Goal: Information Seeking & Learning: Check status

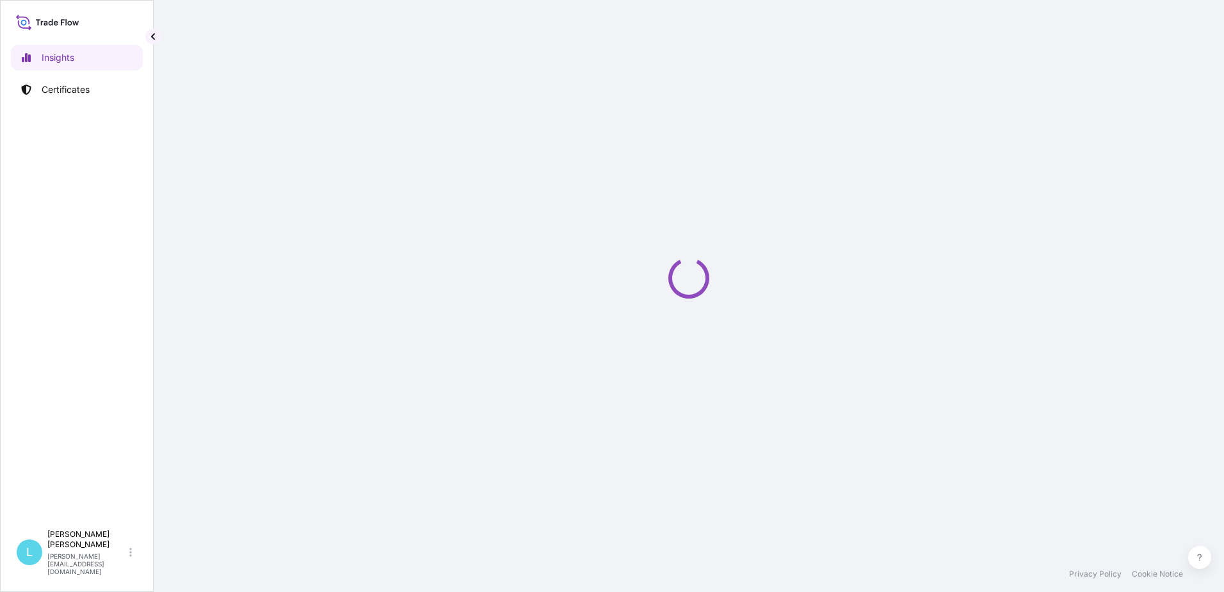
select select "2025"
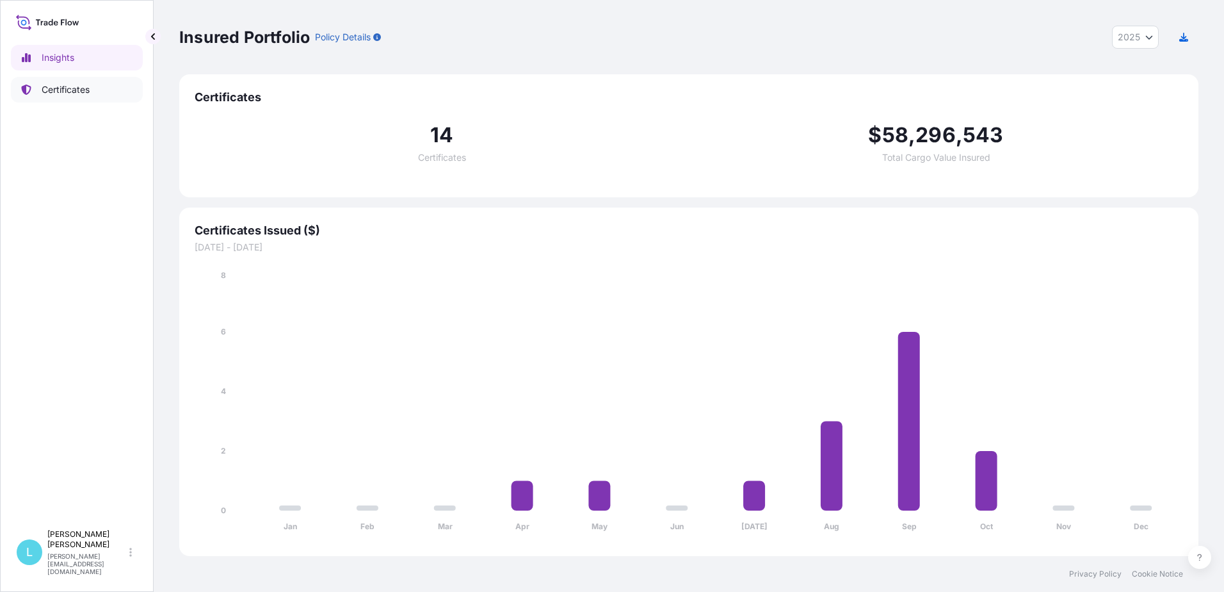
click at [61, 90] on p "Certificates" at bounding box center [66, 89] width 48 height 13
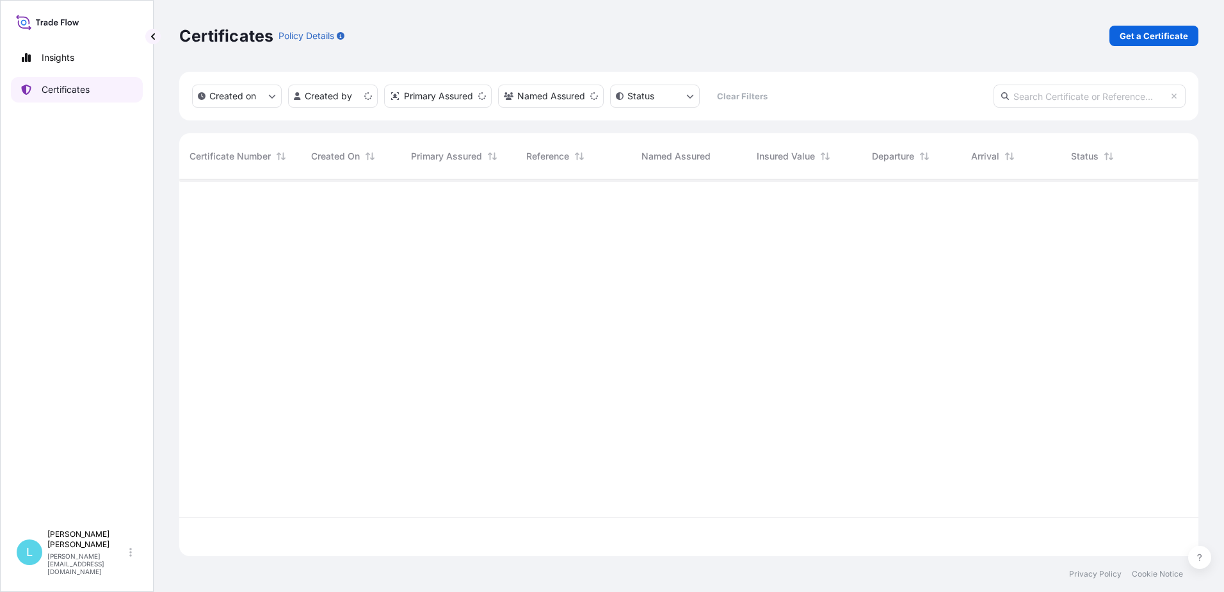
scroll to position [374, 1010]
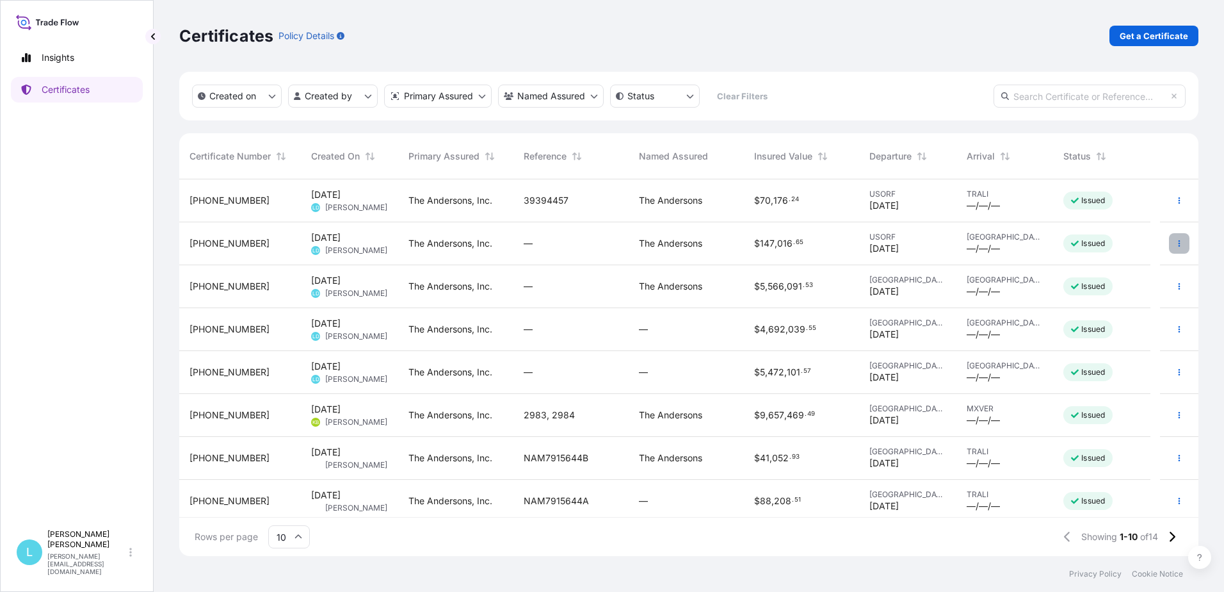
click at [1175, 241] on icon "button" at bounding box center [1179, 243] width 8 height 8
click at [1175, 240] on icon "button" at bounding box center [1179, 243] width 8 height 8
click at [216, 243] on span "[PHONE_NUMBER]" at bounding box center [230, 243] width 80 height 13
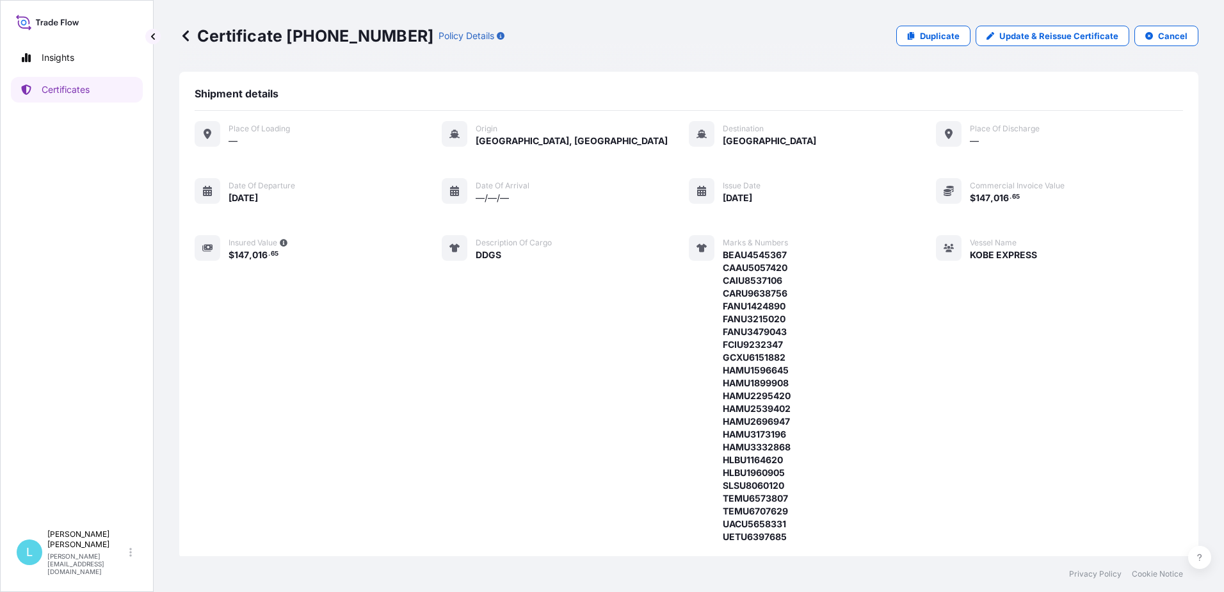
click at [189, 39] on icon at bounding box center [185, 35] width 13 height 13
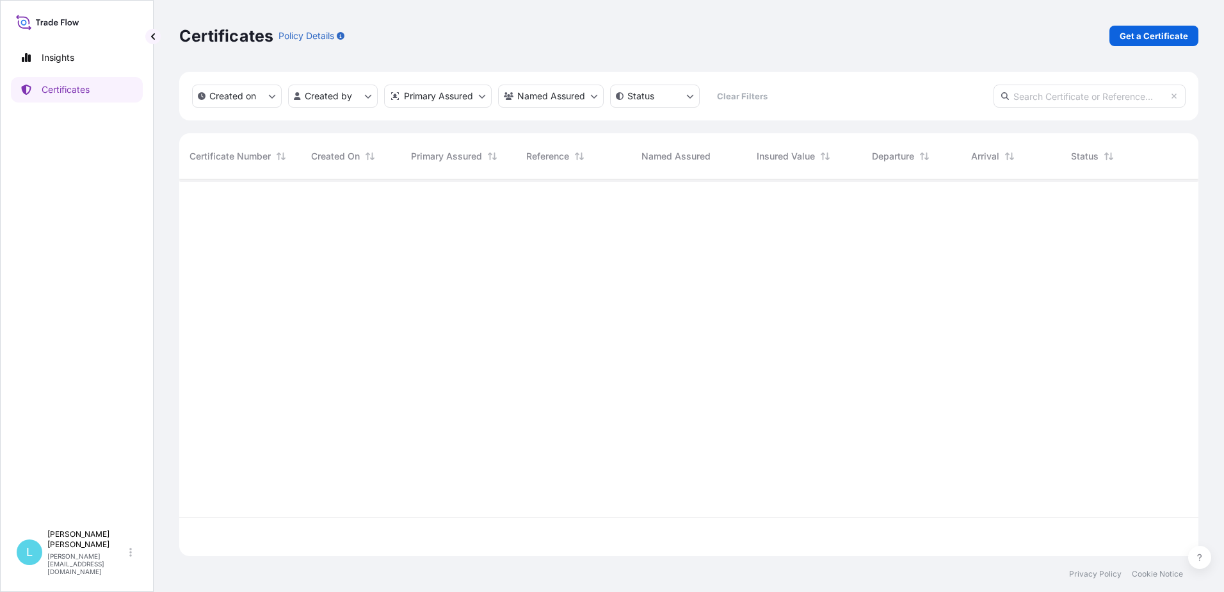
scroll to position [374, 1010]
